Goal: Task Accomplishment & Management: Use online tool/utility

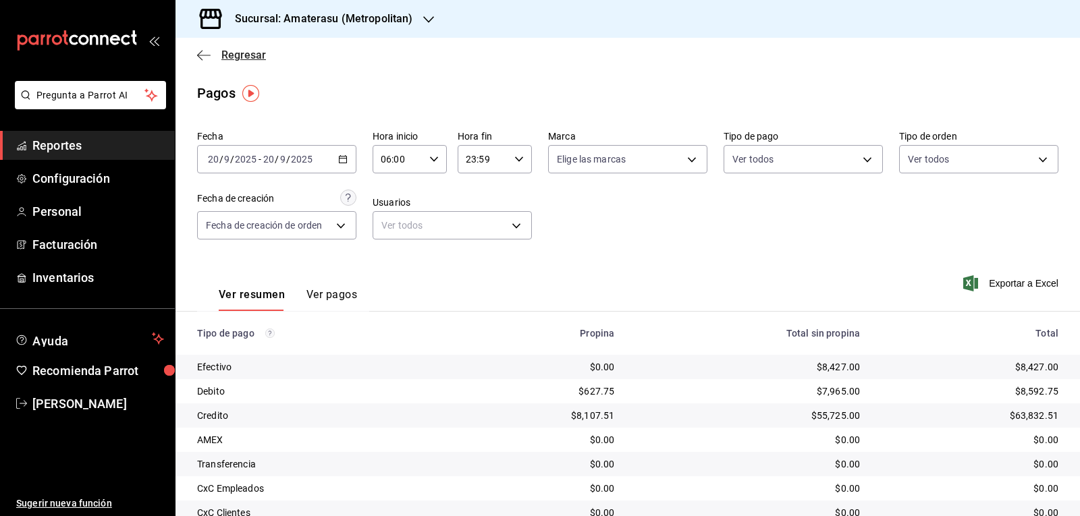
click at [262, 50] on span "Regresar" at bounding box center [243, 55] width 45 height 13
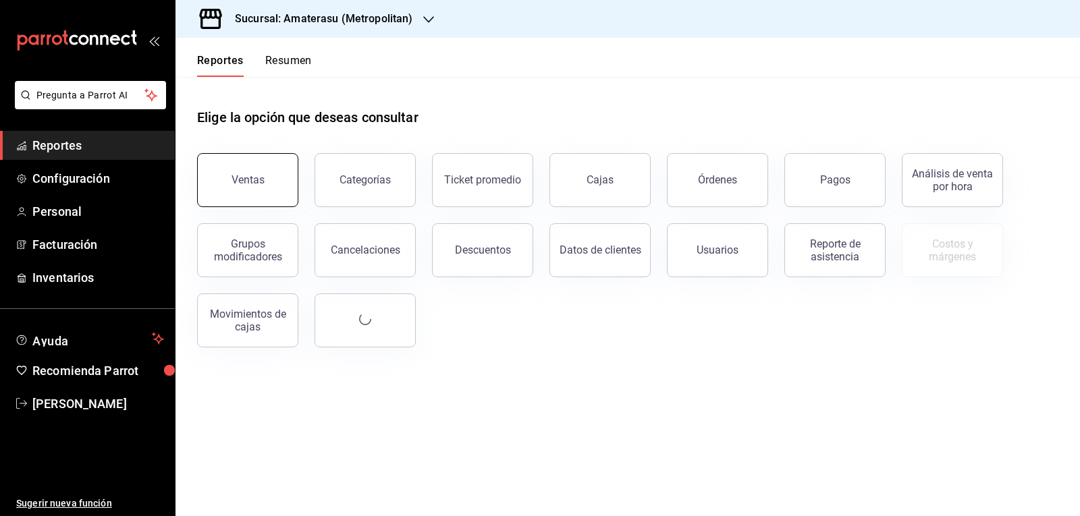
click at [255, 196] on button "Ventas" at bounding box center [247, 180] width 101 height 54
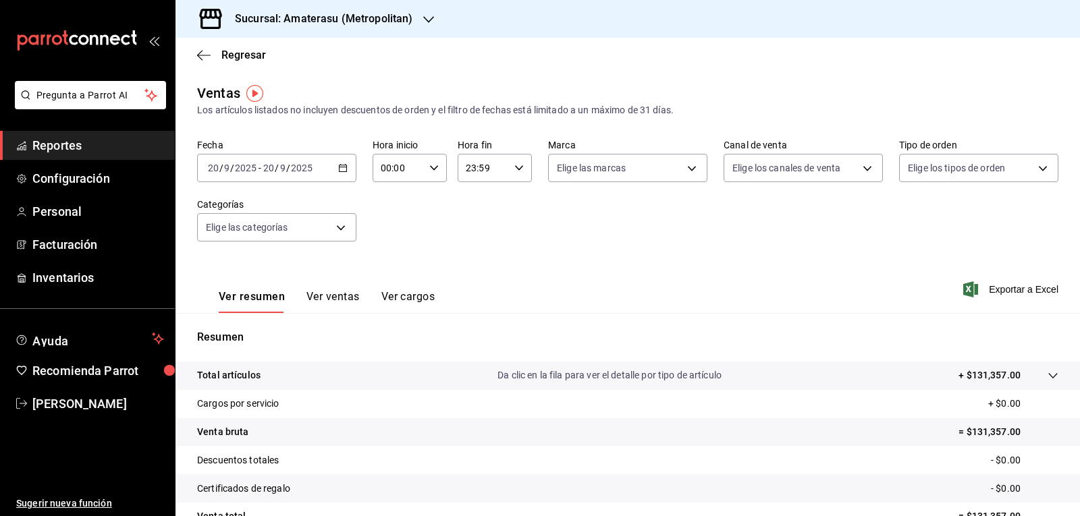
click at [431, 169] on \(Stroke\) "button" at bounding box center [434, 167] width 8 height 5
click at [385, 225] on span "05" at bounding box center [389, 229] width 16 height 11
type input "05:00"
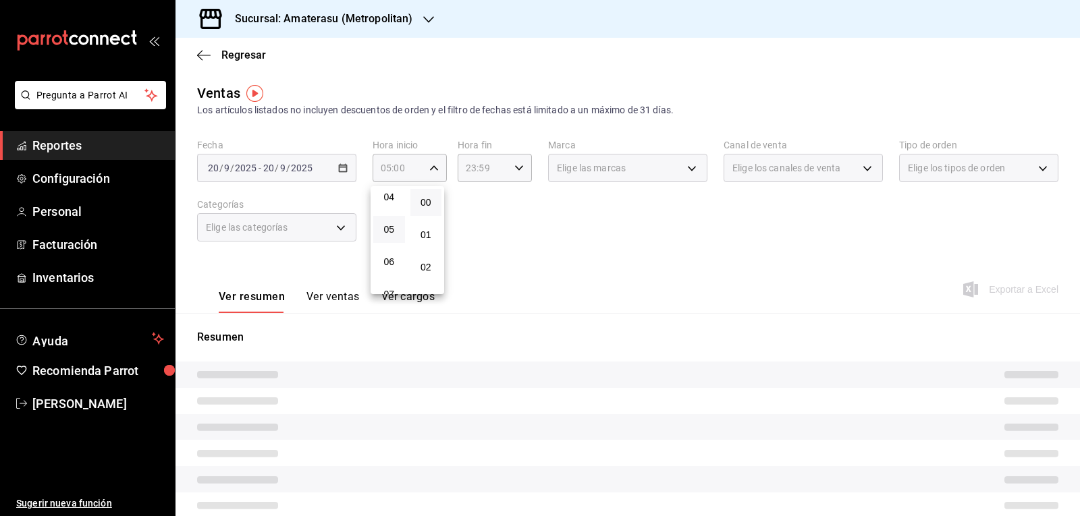
click at [681, 277] on div at bounding box center [540, 258] width 1080 height 516
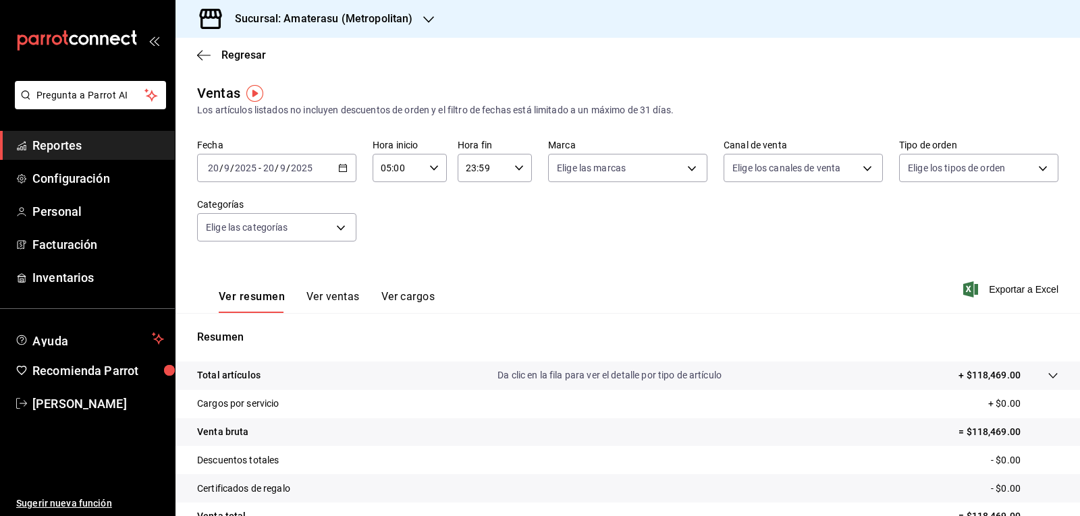
click at [681, 277] on div at bounding box center [540, 258] width 1080 height 516
drag, startPoint x: 616, startPoint y: 179, endPoint x: 616, endPoint y: 200, distance: 20.9
click at [615, 180] on body "Pregunta a Parrot AI Reportes Configuración Personal Facturación Inventarios Ay…" at bounding box center [540, 258] width 1080 height 516
click at [556, 271] on input "checkbox" at bounding box center [559, 266] width 12 height 12
checkbox input "true"
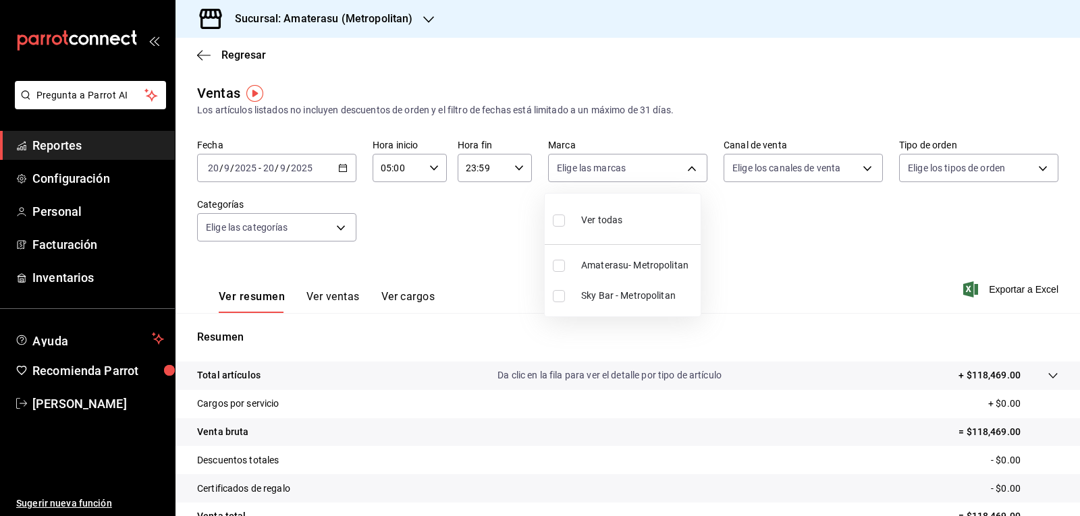
type input "e4cd7fcb-d45b-43ae-a99f-ad4ccfcd9032"
click at [730, 275] on div at bounding box center [540, 258] width 1080 height 516
click at [730, 275] on div "Ver todas Amaterasu- Metropolitan Sky Bar - Metropolitan" at bounding box center [540, 258] width 1080 height 516
click at [591, 163] on body "Pregunta a Parrot AI Reportes Configuración Personal Facturación Inventarios Ay…" at bounding box center [540, 258] width 1080 height 516
click at [560, 256] on li "Amaterasu- Metropolitan" at bounding box center [623, 265] width 156 height 30
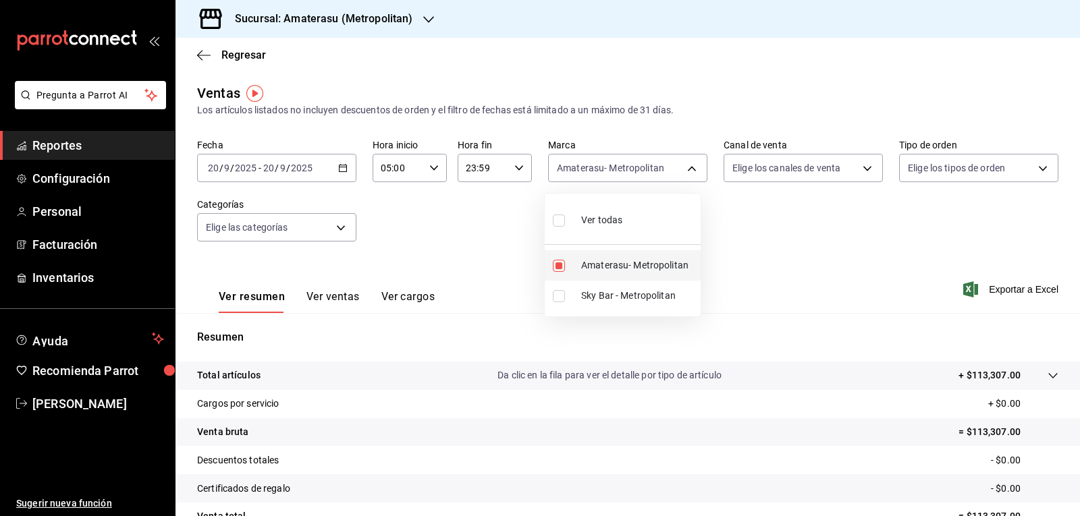
checkbox input "false"
click at [558, 297] on input "checkbox" at bounding box center [559, 296] width 12 height 12
checkbox input "true"
type input "f3afaab8-8c3d-4e49-a299-af9bdf6027b2"
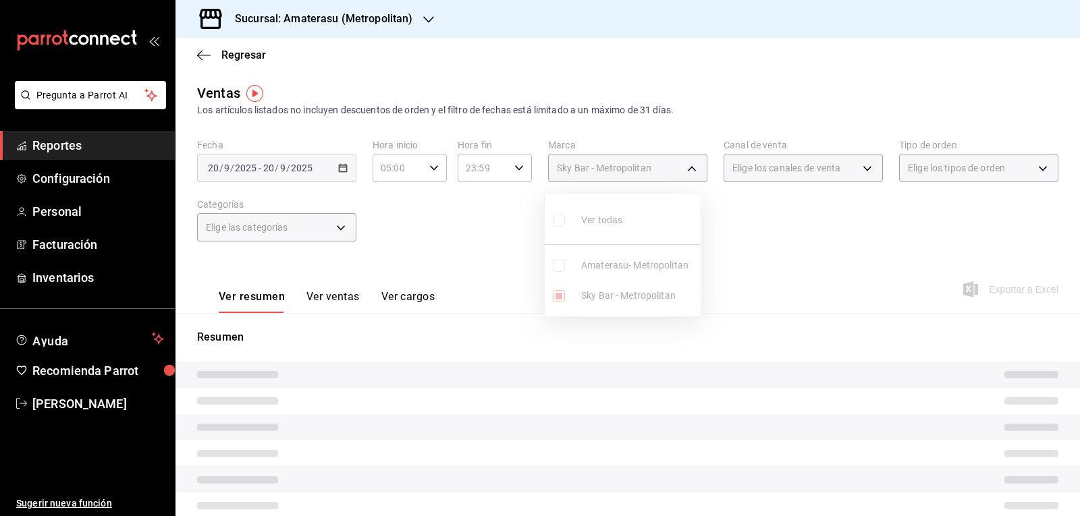
click at [790, 246] on div at bounding box center [540, 258] width 1080 height 516
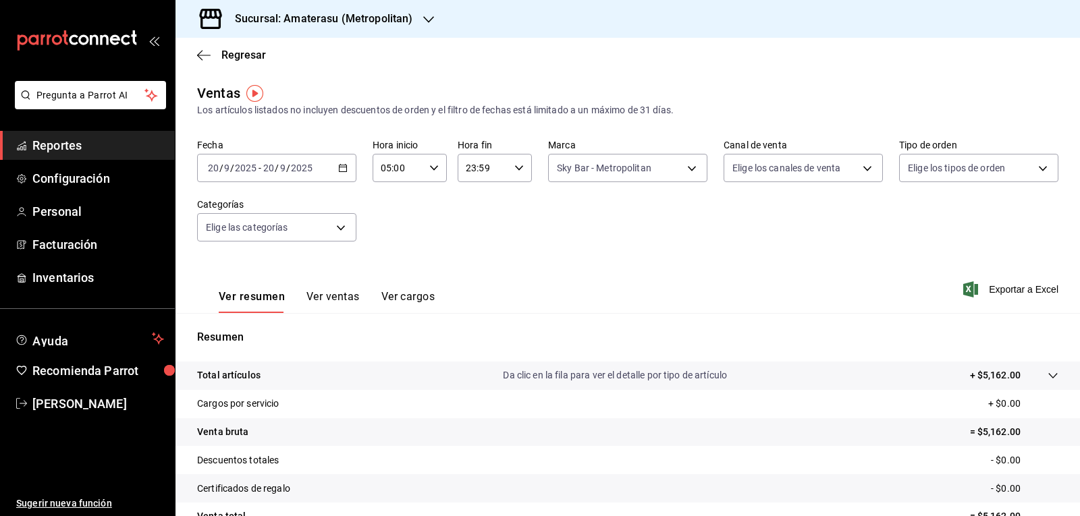
click at [790, 246] on div "Fecha [DATE] [DATE] - [DATE] [DATE] Hora inicio 05:00 Hora inicio Hora fin 23:5…" at bounding box center [627, 198] width 861 height 119
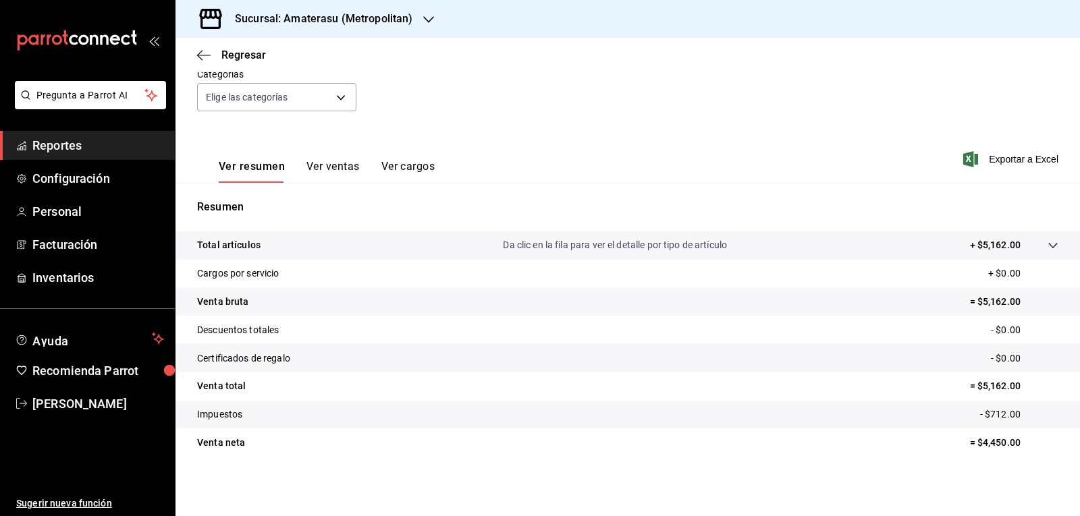
scroll to position [9, 0]
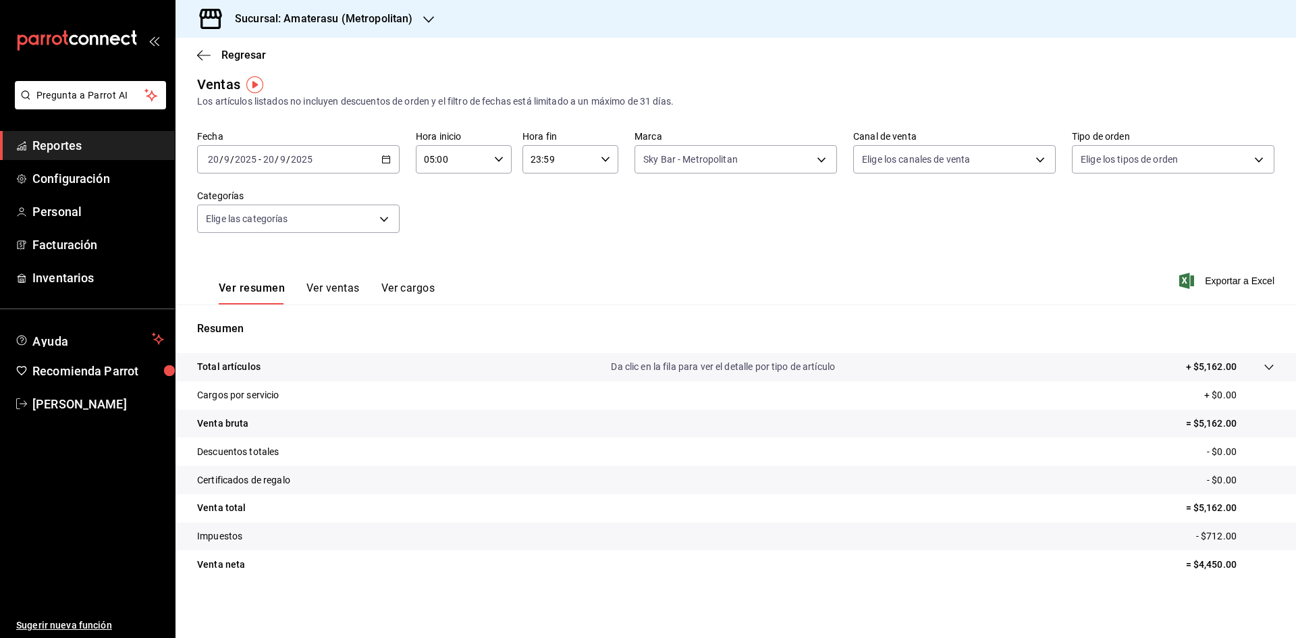
click at [265, 331] on p "Resumen" at bounding box center [735, 329] width 1077 height 16
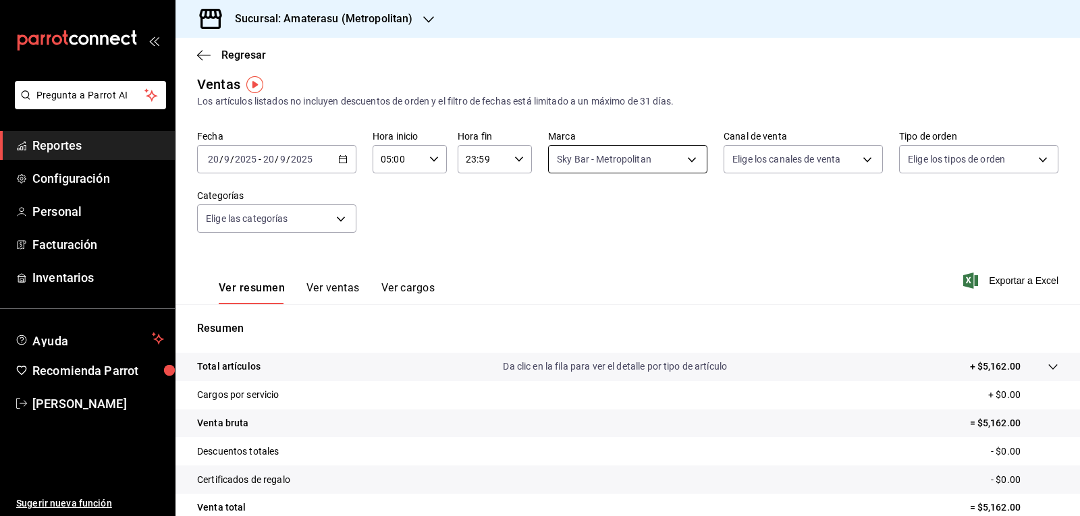
click at [643, 153] on body "Pregunta a Parrot AI Reportes Configuración Personal Facturación Inventarios Ay…" at bounding box center [540, 258] width 1080 height 516
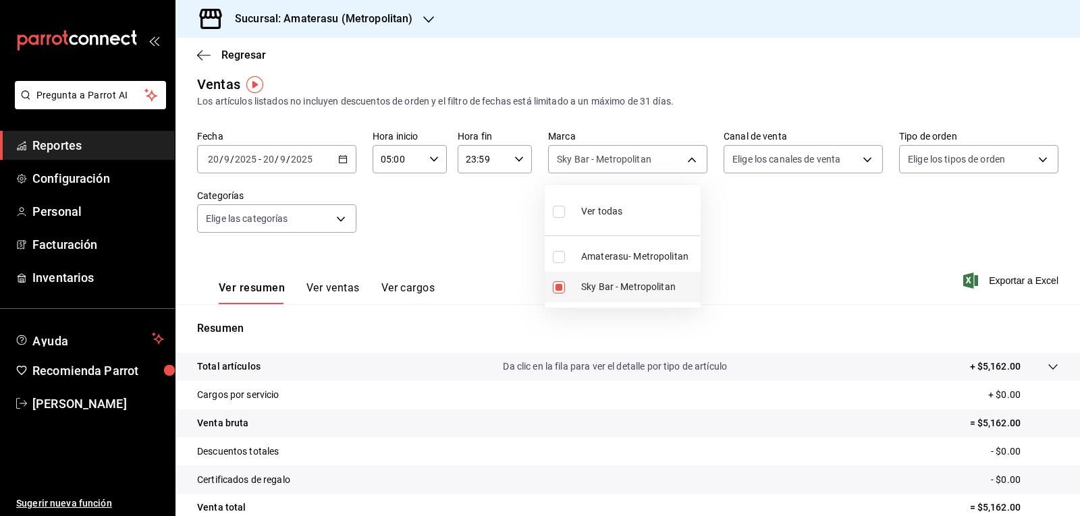
click at [564, 277] on li "Sky Bar - Metropolitan" at bounding box center [623, 287] width 156 height 30
checkbox input "false"
click at [552, 257] on li "Amaterasu- Metropolitan" at bounding box center [623, 257] width 156 height 30
type input "e4cd7fcb-d45b-43ae-a99f-ad4ccfcd9032"
checkbox input "true"
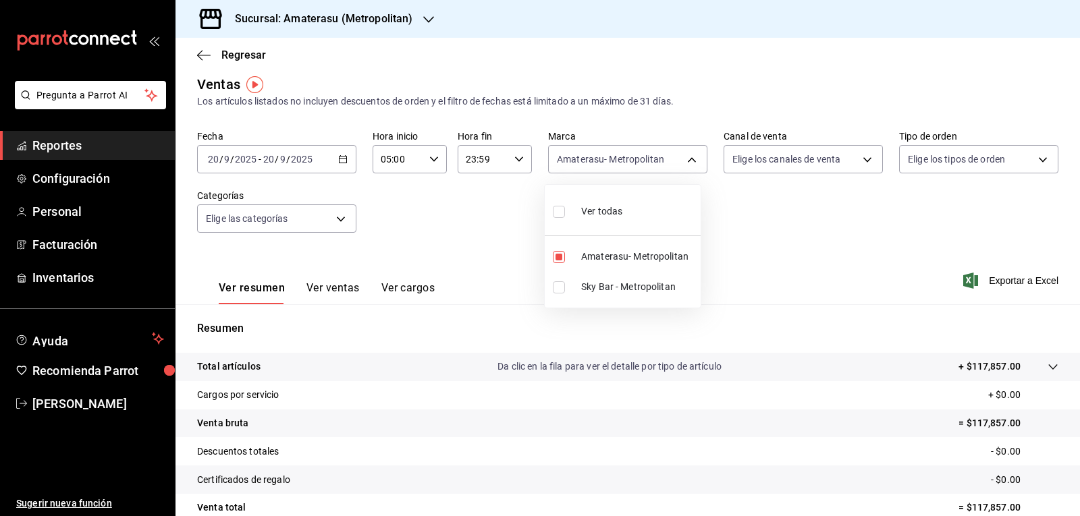
click at [786, 243] on div at bounding box center [540, 258] width 1080 height 516
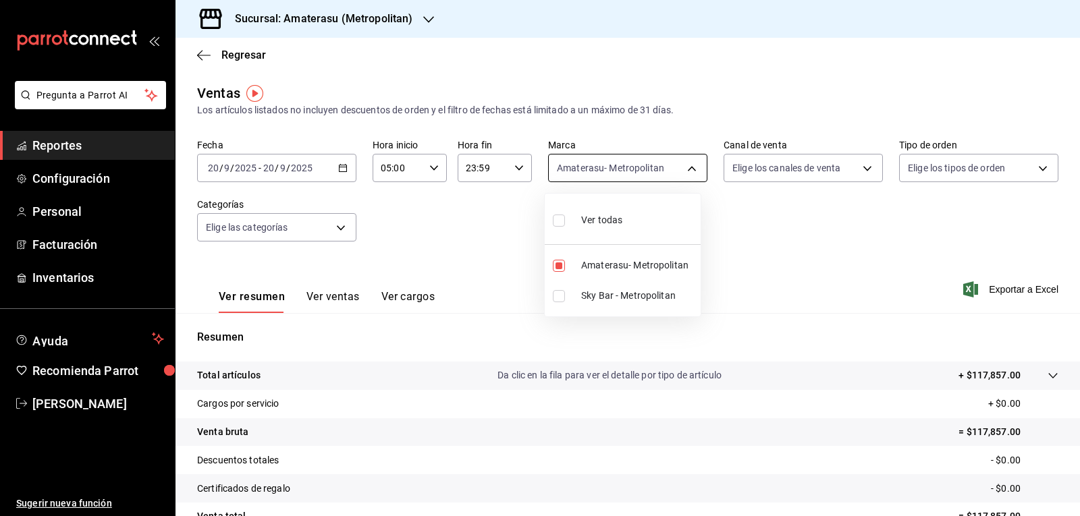
click at [578, 181] on body "Pregunta a Parrot AI Reportes Configuración Personal Facturación Inventarios Ay…" at bounding box center [540, 258] width 1080 height 516
click at [583, 274] on li "Amaterasu- Metropolitan" at bounding box center [623, 265] width 156 height 30
checkbox input "false"
click at [564, 298] on input "checkbox" at bounding box center [559, 296] width 12 height 12
checkbox input "true"
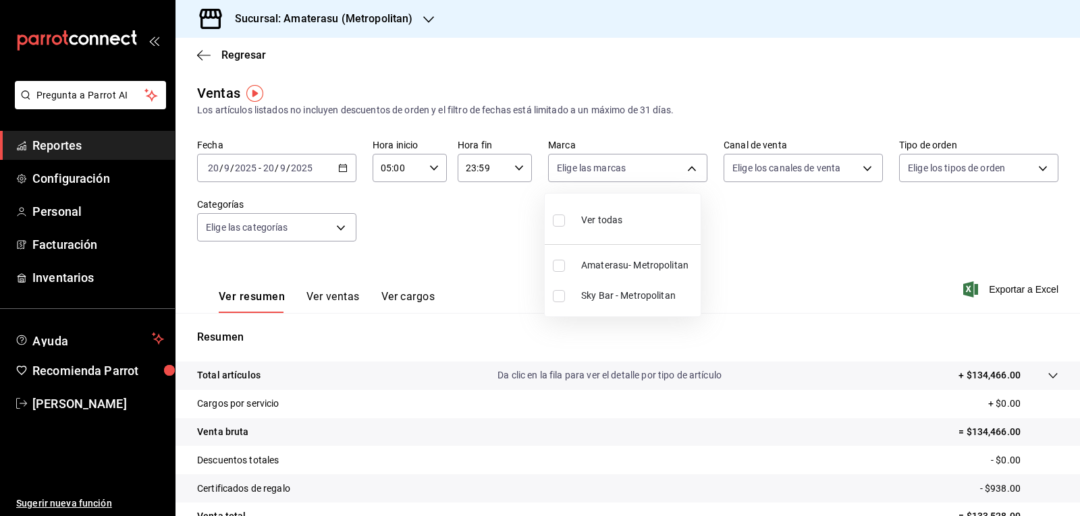
type input "f3afaab8-8c3d-4e49-a299-af9bdf6027b2"
click at [718, 357] on div at bounding box center [540, 258] width 1080 height 516
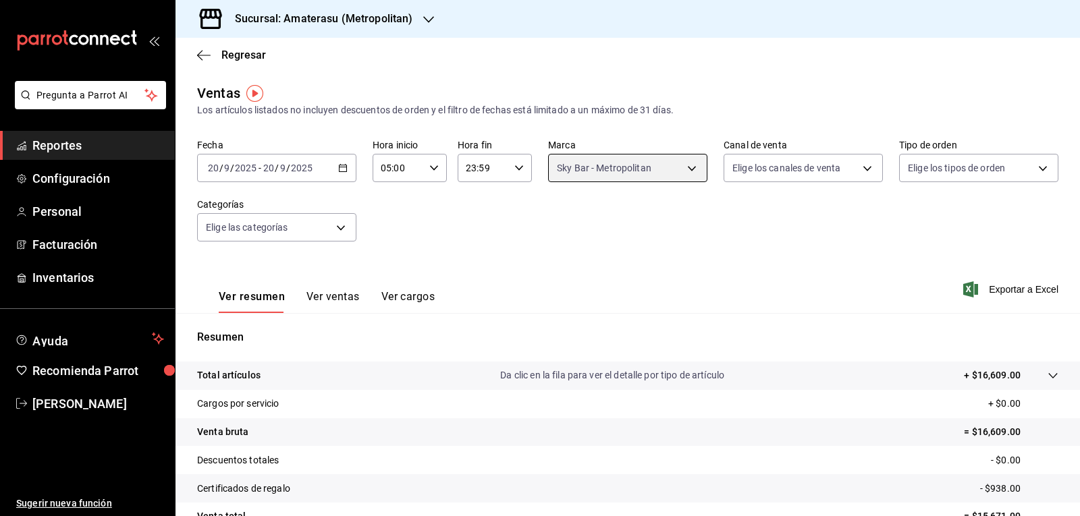
scroll to position [130, 0]
